Goal: Task Accomplishment & Management: Use online tool/utility

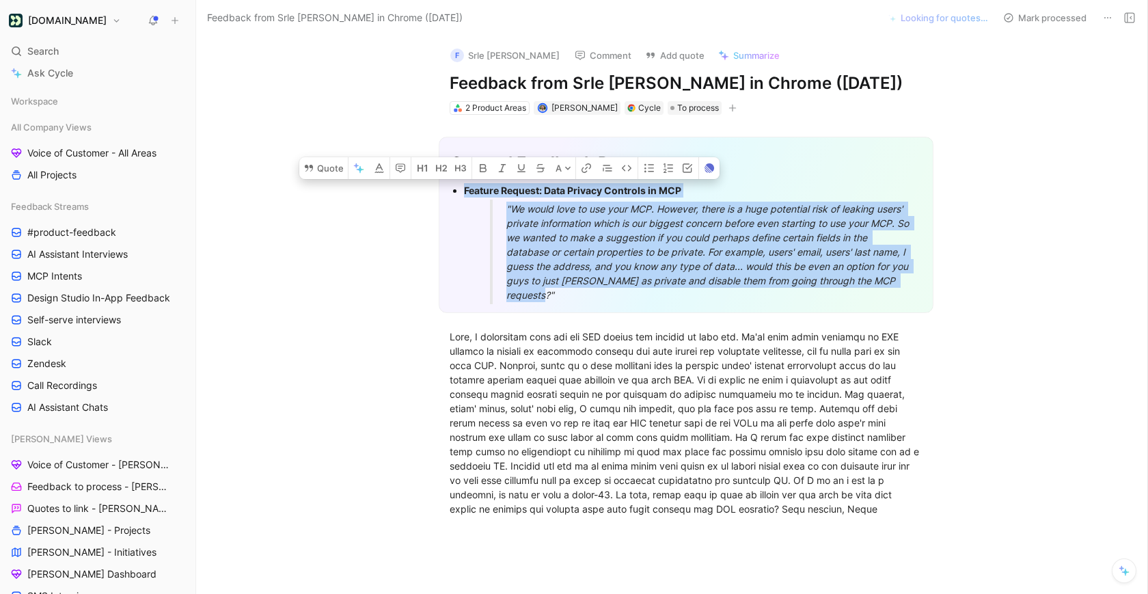
drag, startPoint x: 567, startPoint y: 293, endPoint x: 460, endPoint y: 193, distance: 146.5
click at [460, 193] on ul "Feature Request: Data Privacy Controls in MCP "We would love to use your MCP. H…" at bounding box center [685, 242] width 471 height 123
click at [326, 169] on button "Quote" at bounding box center [323, 168] width 49 height 22
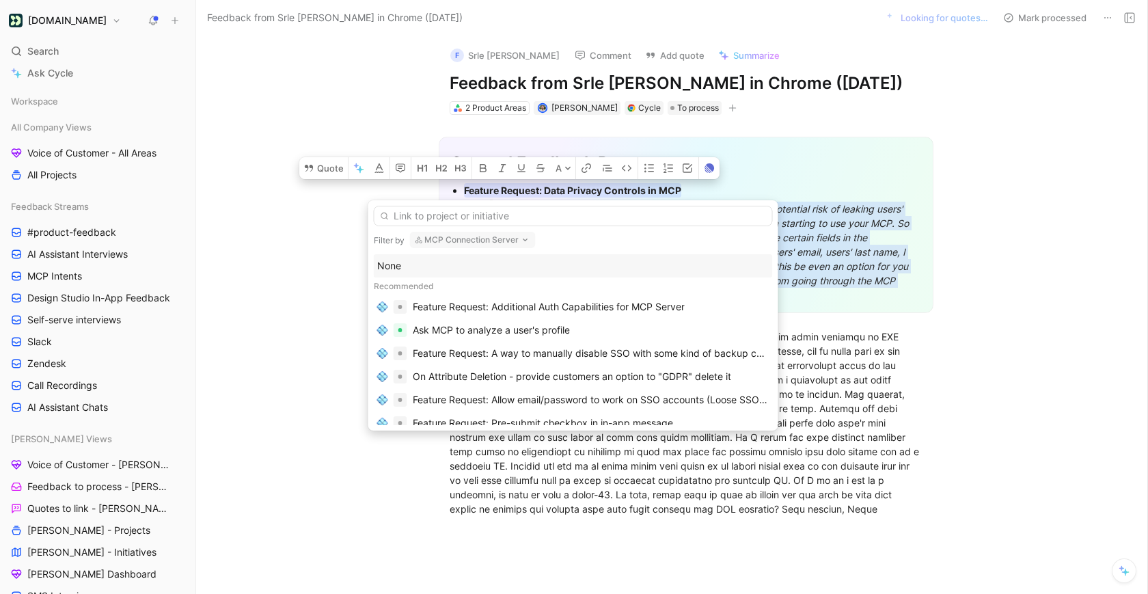
click at [452, 241] on button "MCP Connection Server" at bounding box center [473, 240] width 126 height 16
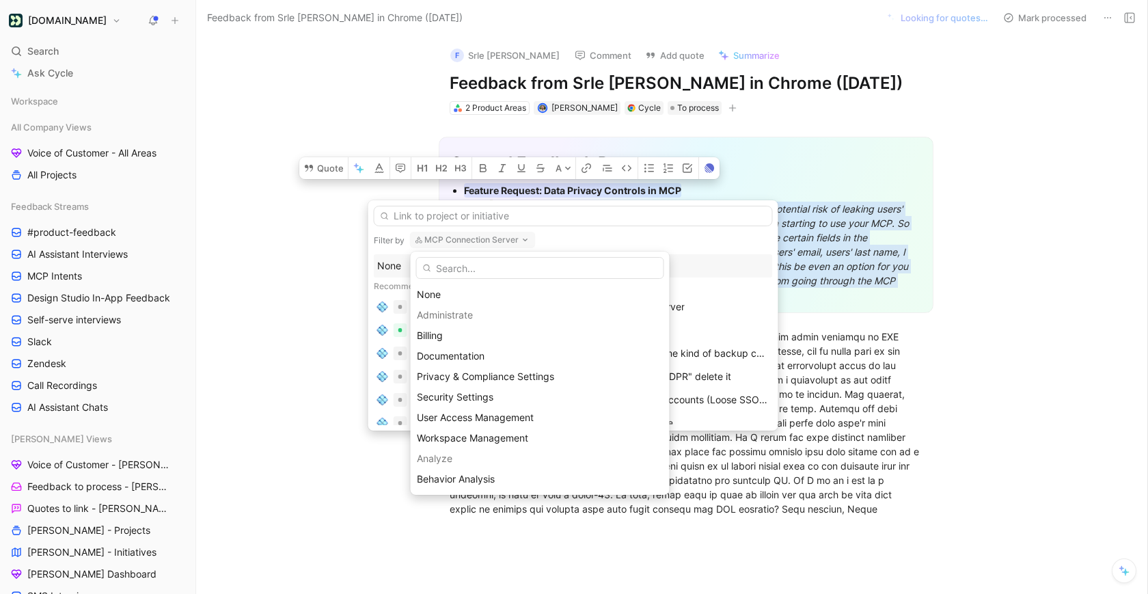
type input "a"
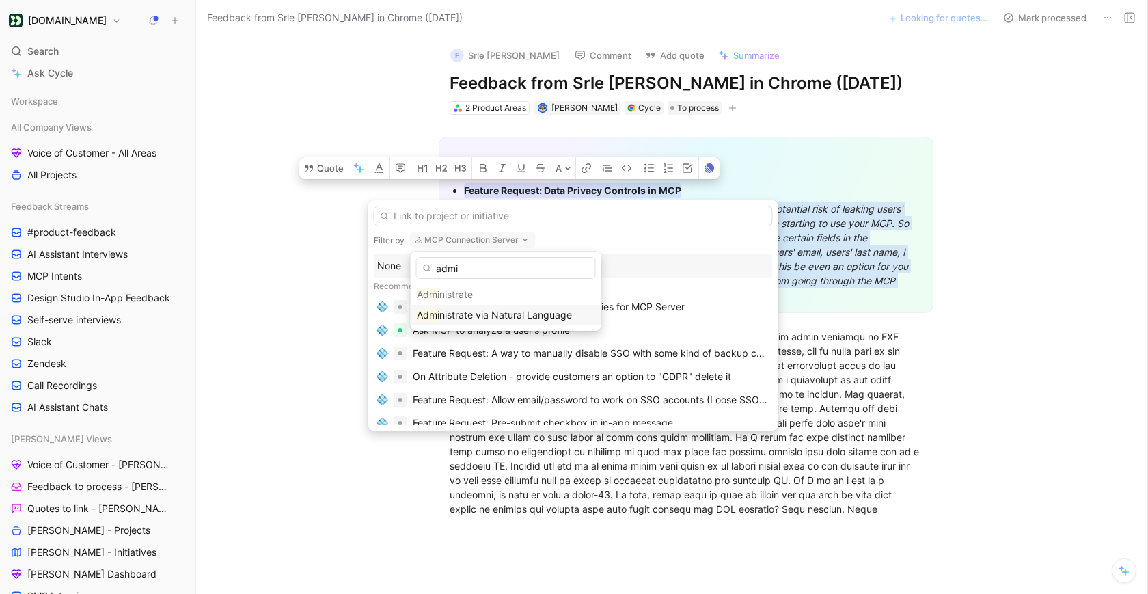
type input "admi"
click at [453, 316] on span "nistrate via Natural Language" at bounding box center [505, 315] width 133 height 12
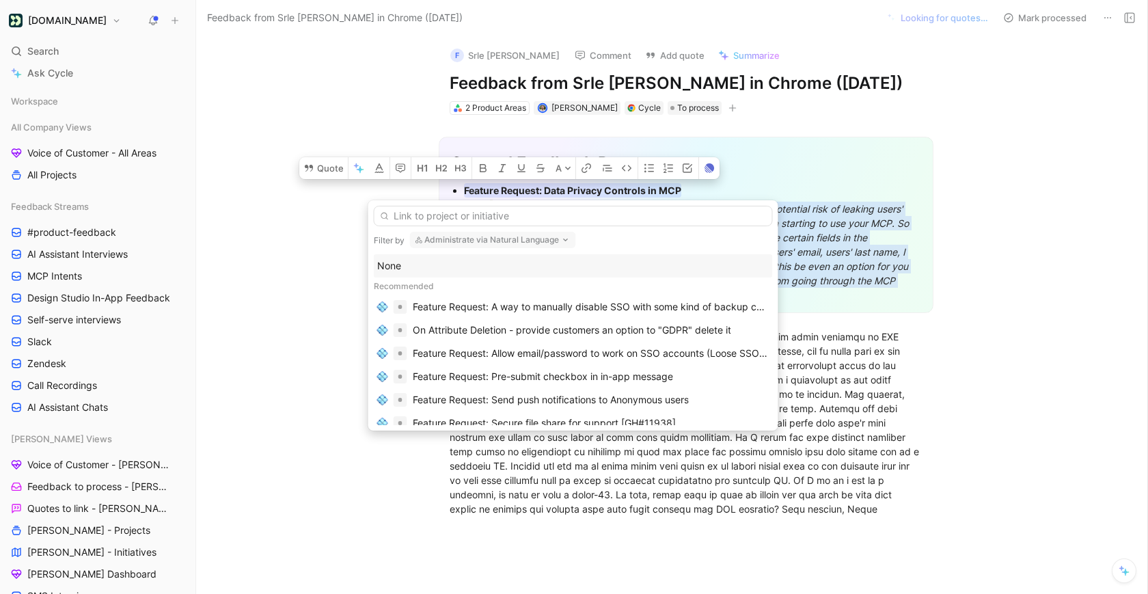
click at [449, 240] on button "Administrate via Natural Language" at bounding box center [493, 240] width 166 height 16
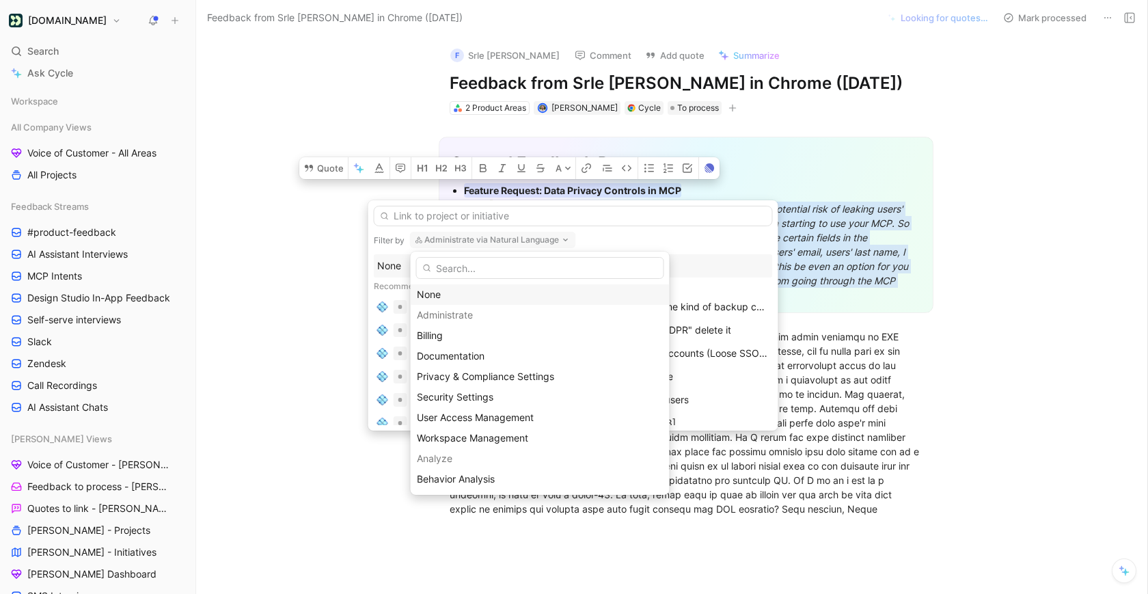
click at [450, 290] on div "None" at bounding box center [540, 294] width 247 height 16
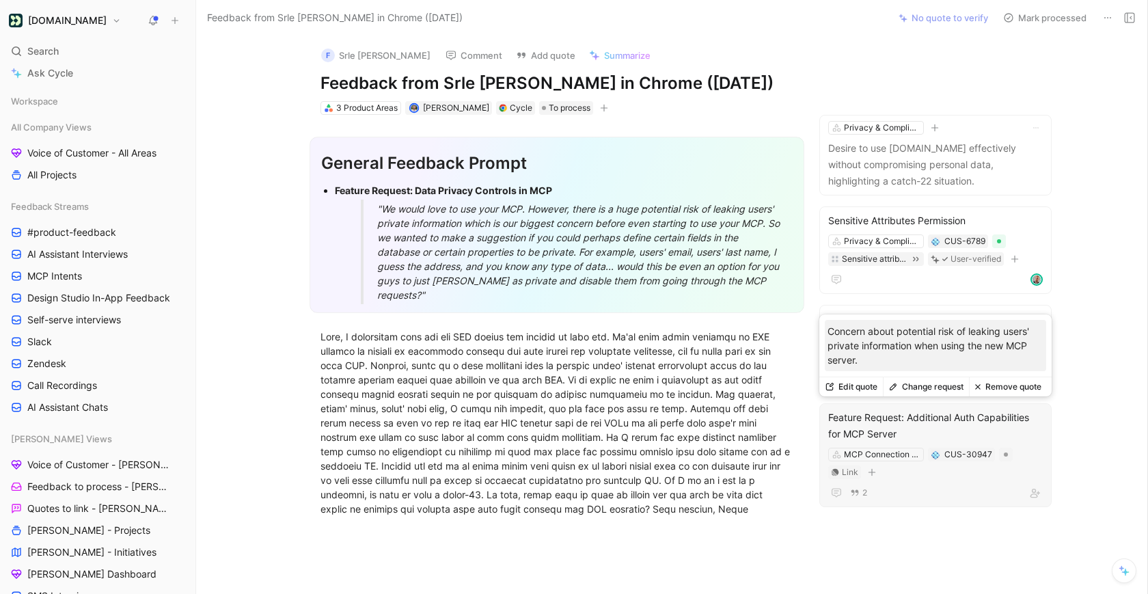
click at [873, 348] on p "Concern about potential risk of leaking users' private information when using t…" at bounding box center [936, 345] width 216 height 43
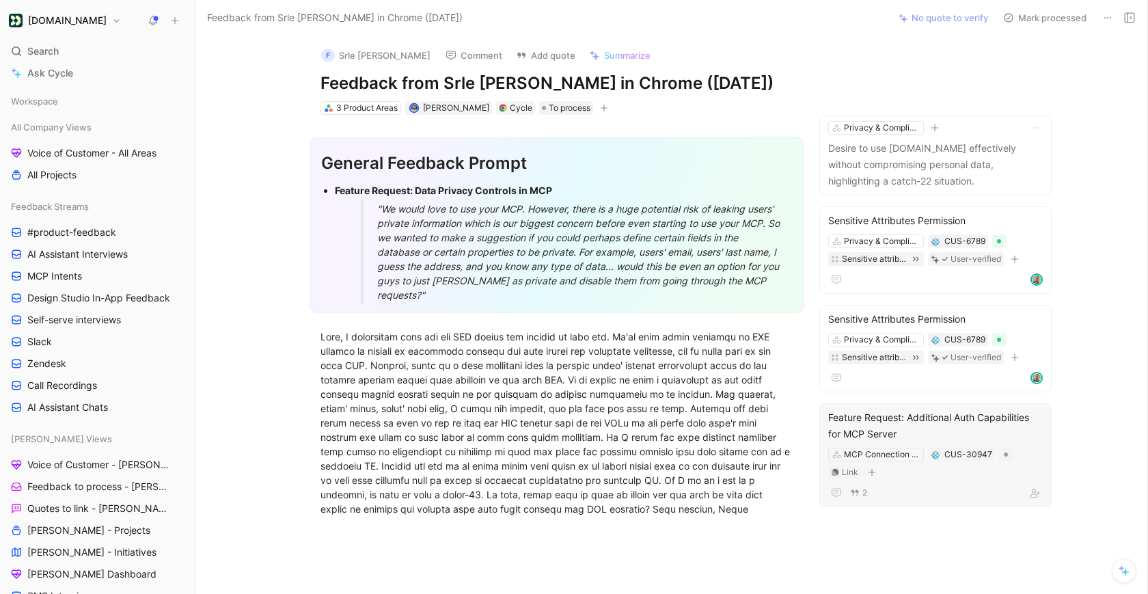
click at [886, 422] on div "Feature Request: Additional Auth Capabilities for MCP Server" at bounding box center [935, 425] width 215 height 33
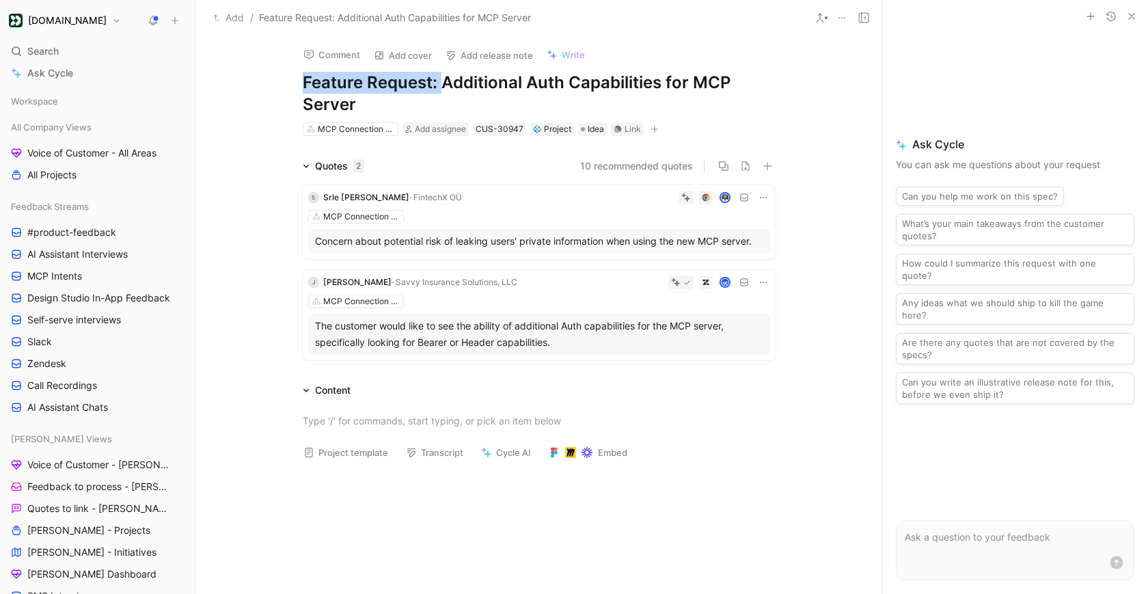
drag, startPoint x: 443, startPoint y: 86, endPoint x: 250, endPoint y: 86, distance: 193.4
click at [250, 86] on div "Comment Add cover Add release note Write Feature Request: Additional Auth Capab…" at bounding box center [538, 315] width 685 height 558
click at [439, 92] on h1 "Feature Request: Additional Auth Capabilities for MCP Server" at bounding box center [539, 94] width 473 height 44
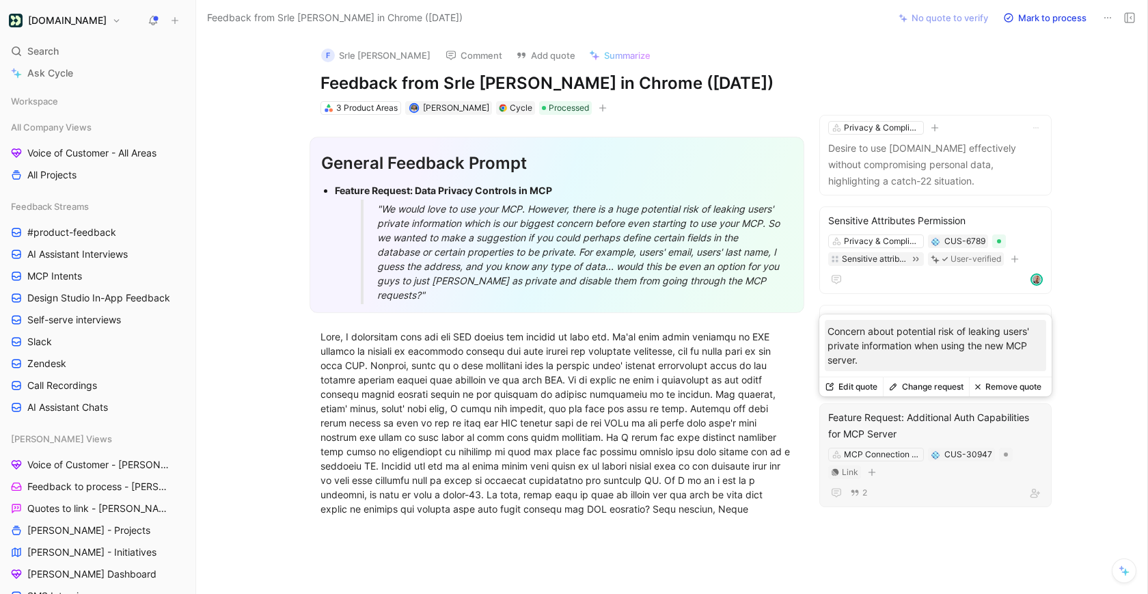
click at [919, 390] on button "Change request" at bounding box center [926, 386] width 86 height 19
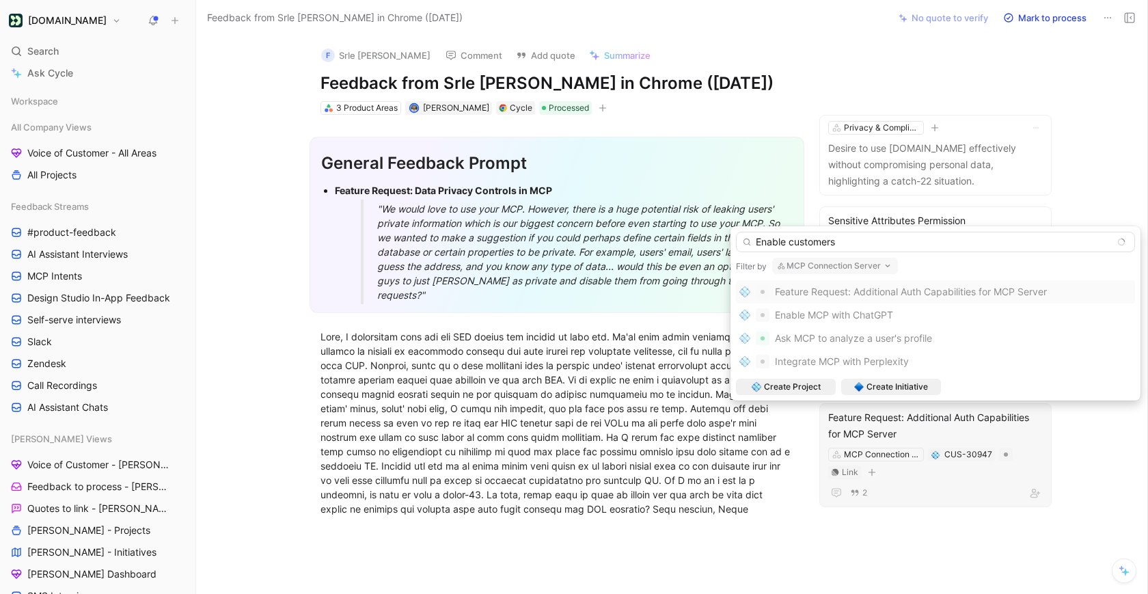
type input "D"
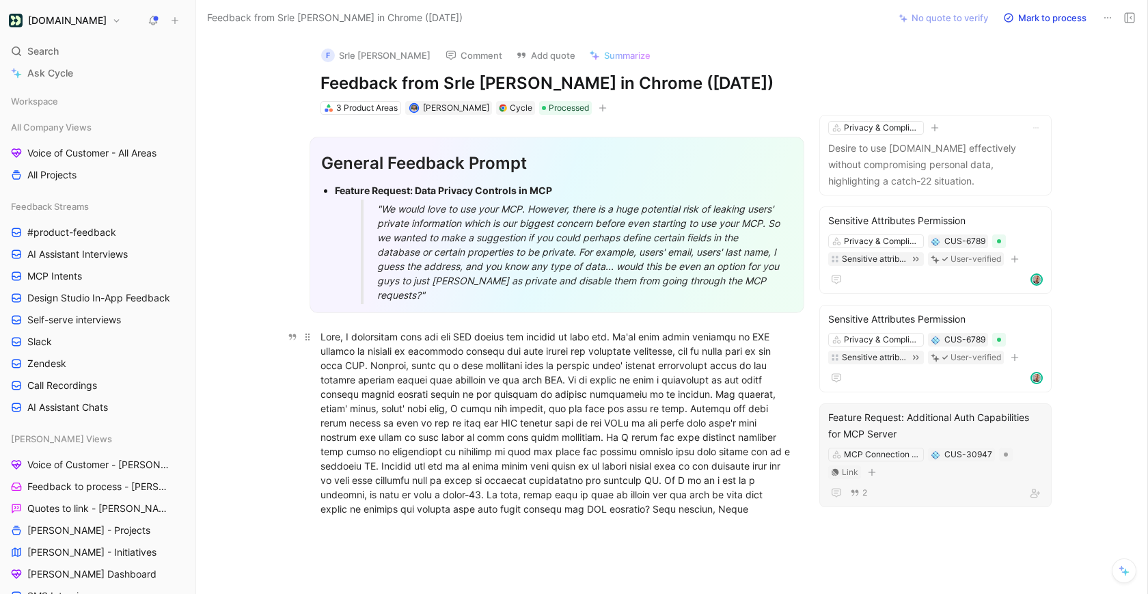
click at [461, 329] on p at bounding box center [557, 422] width 525 height 195
copy div "General Feedback Prompt Feature Request: Data Privacy Controls in MCP "We would…"
click at [1123, 572] on icon at bounding box center [1126, 573] width 8 height 8
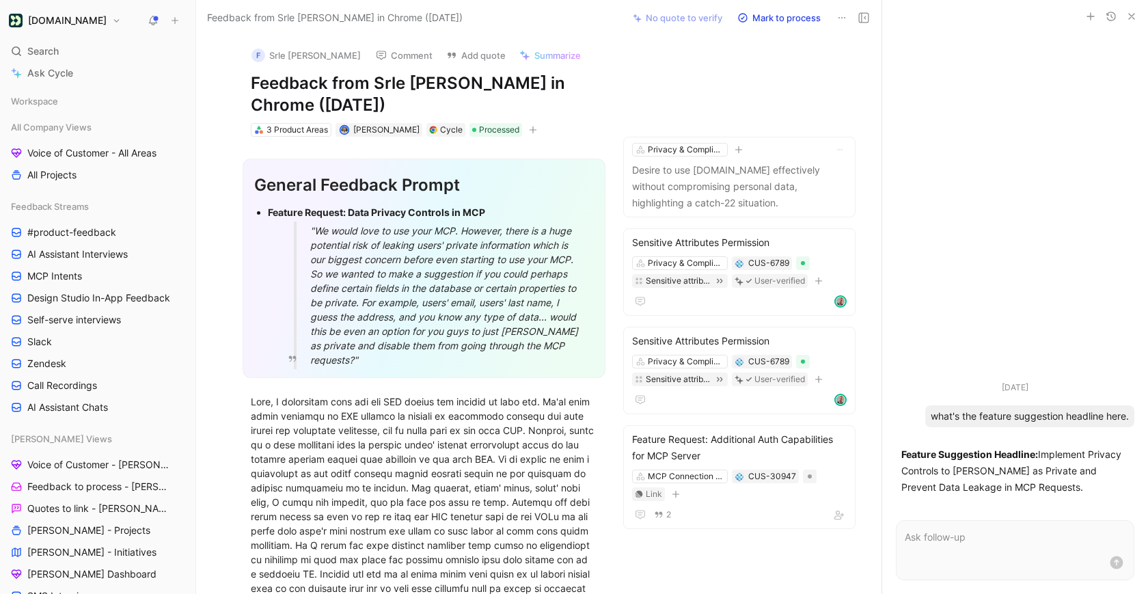
click at [1050, 487] on p "Feature Suggestion Headline: Implement Privacy Controls to [PERSON_NAME] as Pri…" at bounding box center [1015, 470] width 228 height 49
drag, startPoint x: 1050, startPoint y: 487, endPoint x: 1041, endPoint y: 461, distance: 27.2
click at [1041, 461] on p "Feature Suggestion Headline: Implement Privacy Controls to [PERSON_NAME] as Pri…" at bounding box center [1015, 470] width 228 height 49
drag, startPoint x: 1041, startPoint y: 454, endPoint x: 1046, endPoint y: 489, distance: 34.5
click at [1046, 489] on p "Feature Suggestion Headline: Implement Privacy Controls to [PERSON_NAME] as Pri…" at bounding box center [1015, 470] width 228 height 49
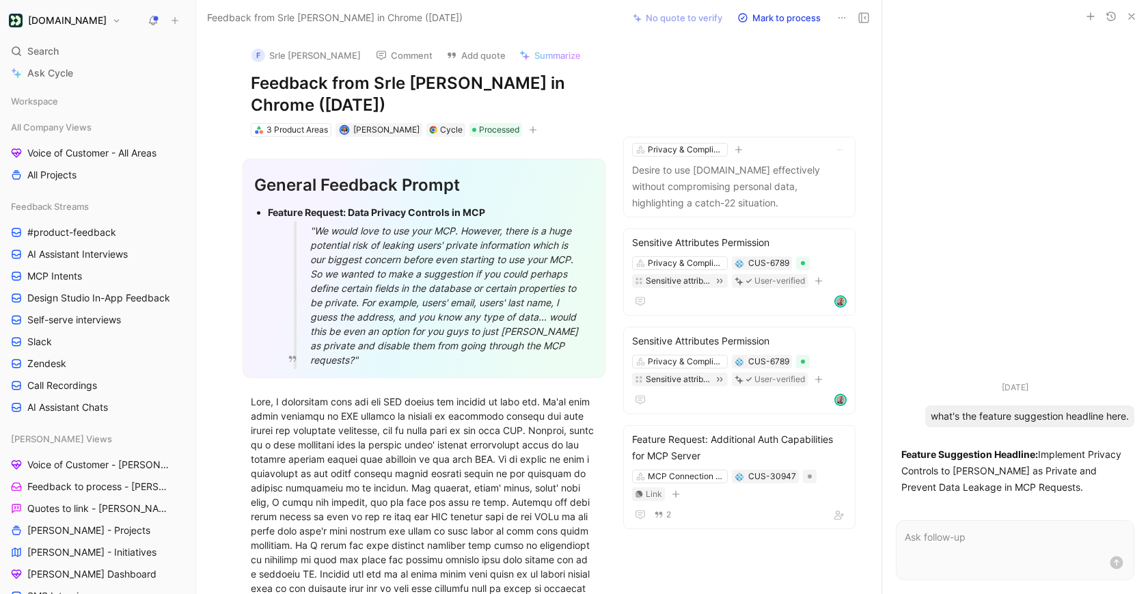
copy p "Implement Privacy Controls to [PERSON_NAME] as Private and Prevent Data Leakage…"
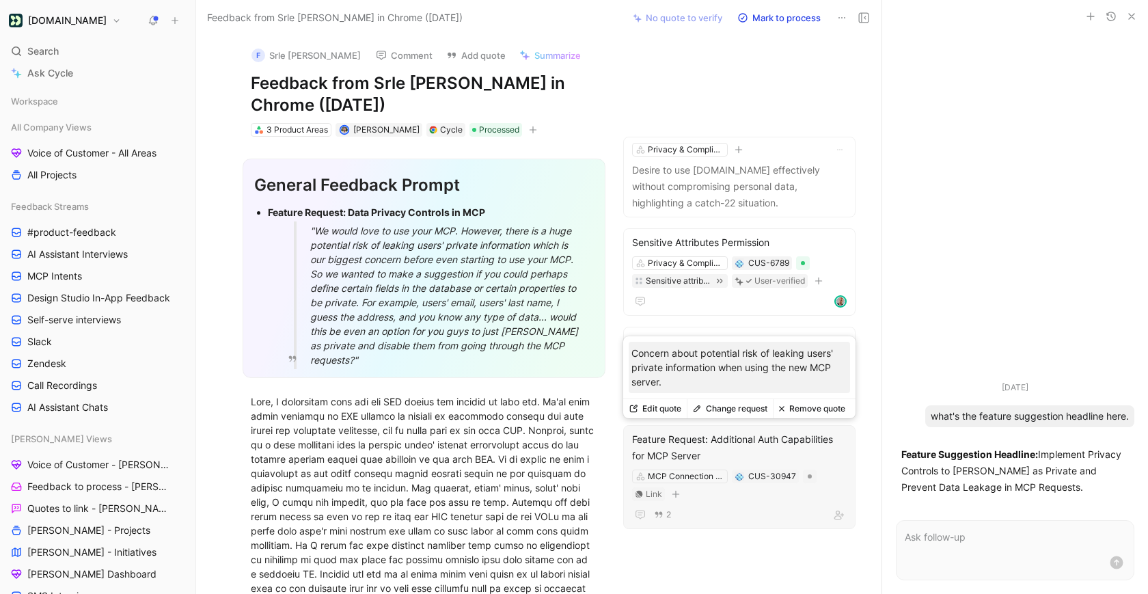
click at [713, 407] on button "Change request" at bounding box center [730, 408] width 86 height 19
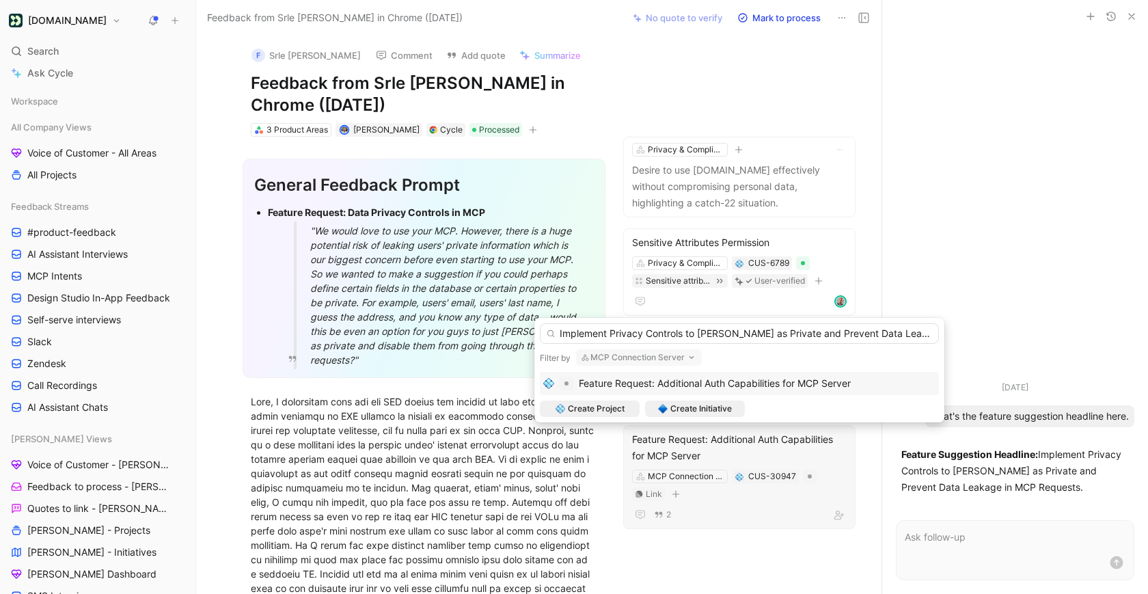
drag, startPoint x: 700, startPoint y: 334, endPoint x: 815, endPoint y: 334, distance: 115.5
click at [815, 334] on input "Implement Privacy Controls to [PERSON_NAME] as Private and Prevent Data Leakage…" at bounding box center [739, 333] width 399 height 20
click at [822, 329] on input "Implement Privacy Controls to Prevent Data Leakage in MCP Requests." at bounding box center [739, 333] width 399 height 20
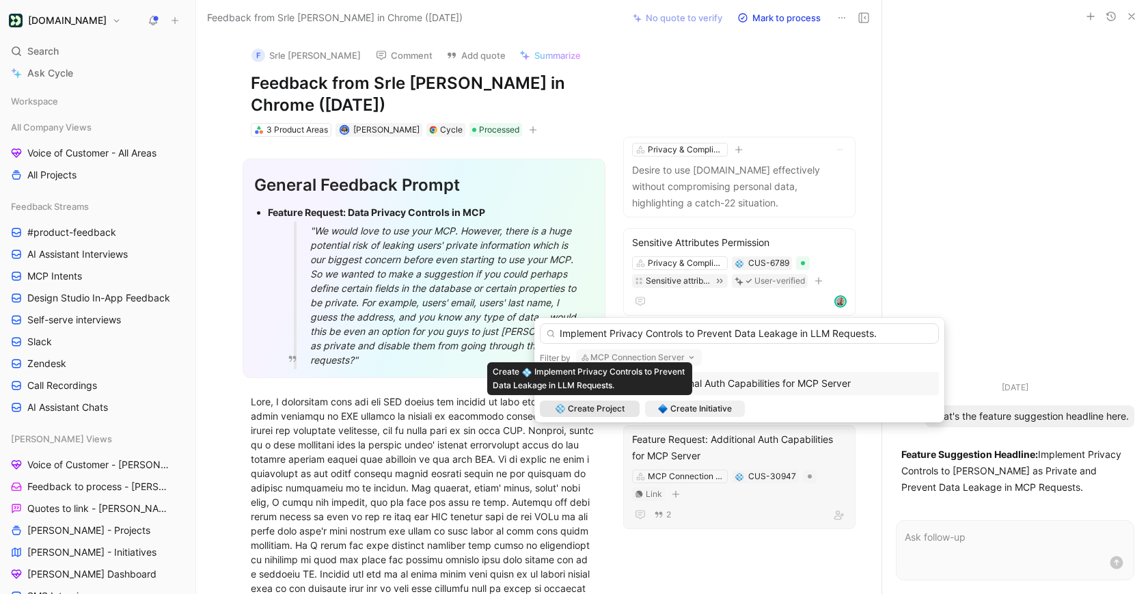
type input "Implement Privacy Controls to Prevent Data Leakage in LLM Requests."
click at [601, 409] on span "Create Project" at bounding box center [596, 409] width 57 height 14
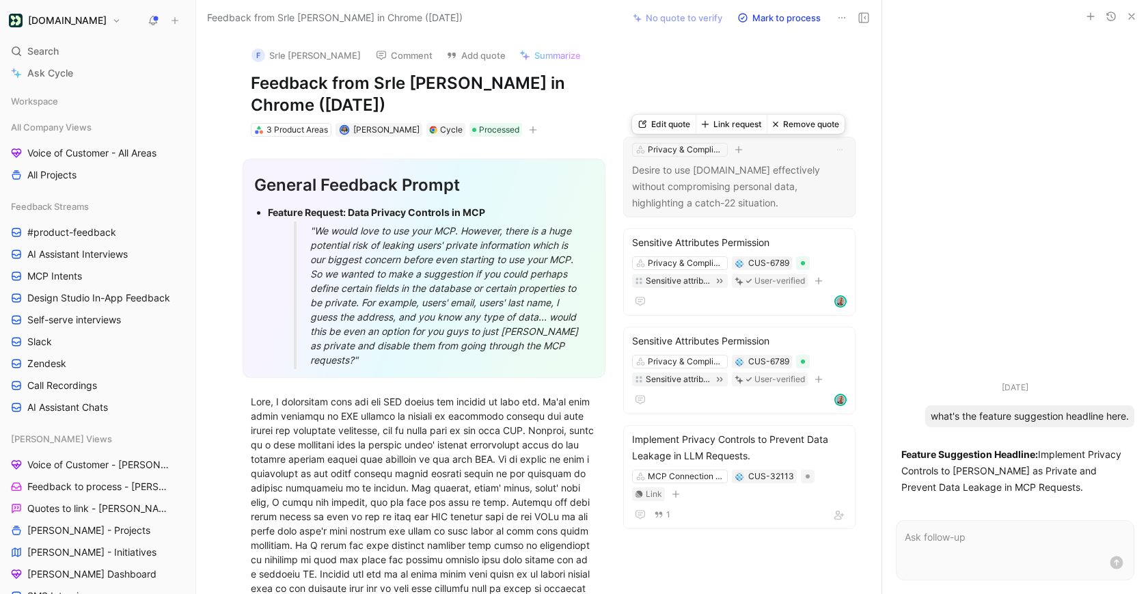
click at [741, 163] on p "Desire to use [DOMAIN_NAME] effectively without compromising personal data, hig…" at bounding box center [739, 186] width 215 height 49
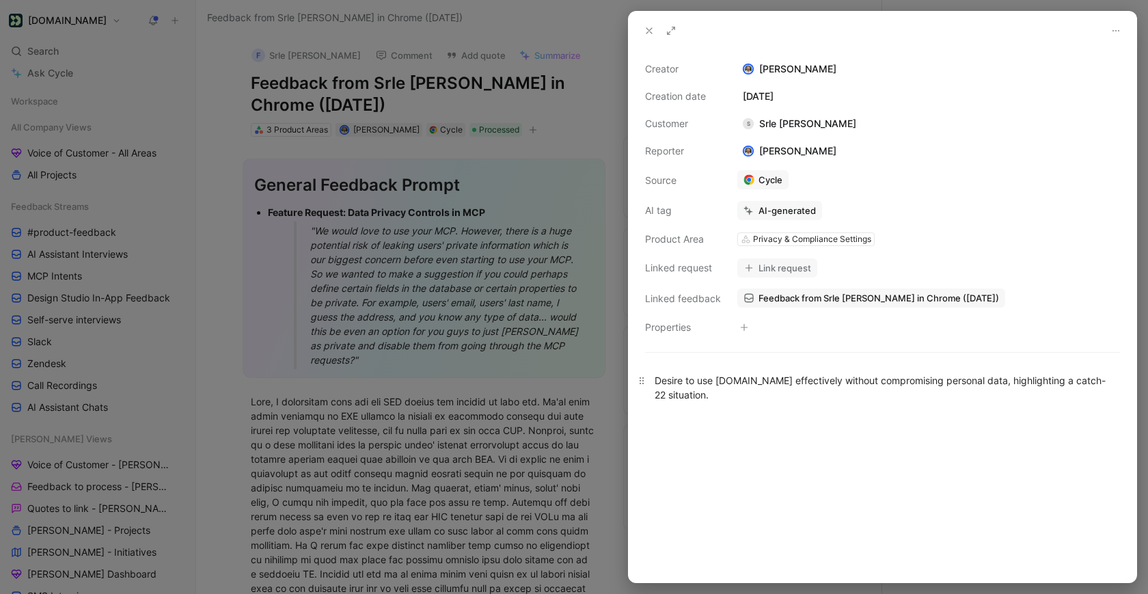
click at [847, 389] on div "Desire to use [DOMAIN_NAME] effectively without compromising personal data, hig…" at bounding box center [883, 387] width 456 height 29
click at [648, 33] on icon at bounding box center [649, 30] width 11 height 11
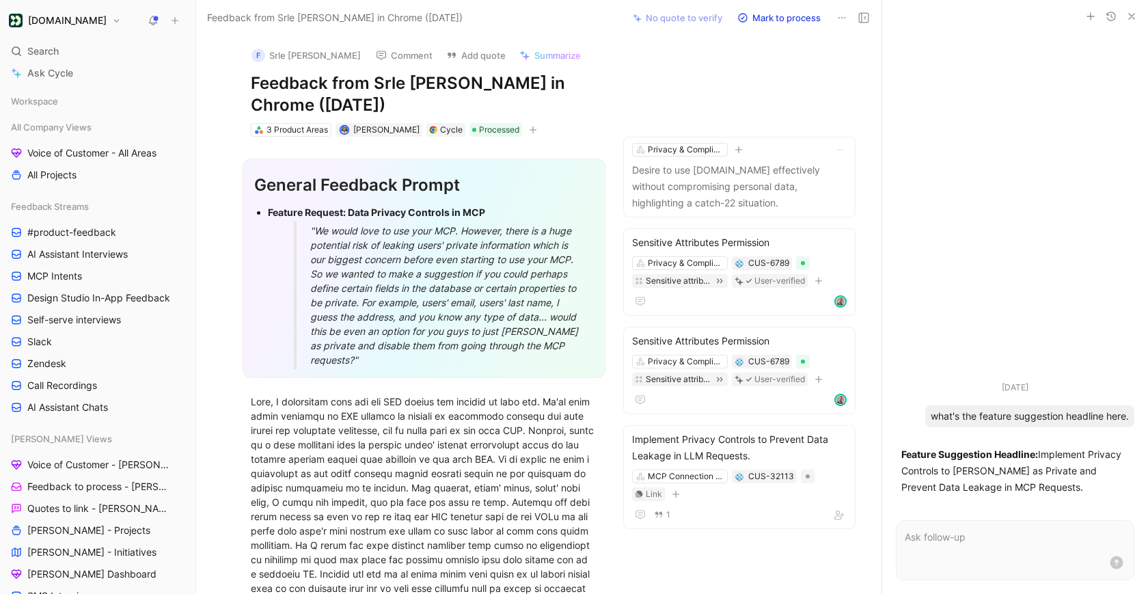
click at [781, 17] on button "Mark to process" at bounding box center [779, 17] width 96 height 19
